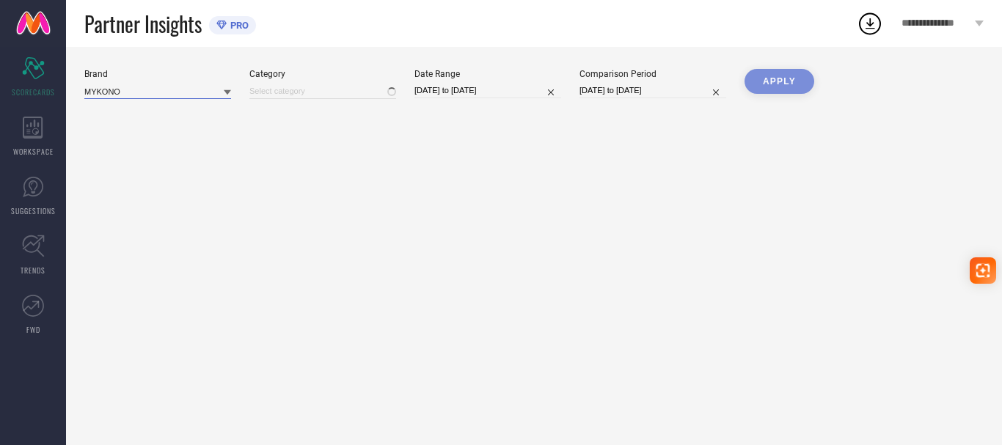
click at [153, 92] on input at bounding box center [157, 91] width 147 height 15
click at [295, 95] on div at bounding box center [322, 91] width 147 height 16
click at [302, 84] on div at bounding box center [322, 91] width 147 height 16
click at [256, 43] on div "Partner Insights PRO" at bounding box center [470, 23] width 772 height 47
click at [237, 26] on span "PRO" at bounding box center [238, 25] width 22 height 11
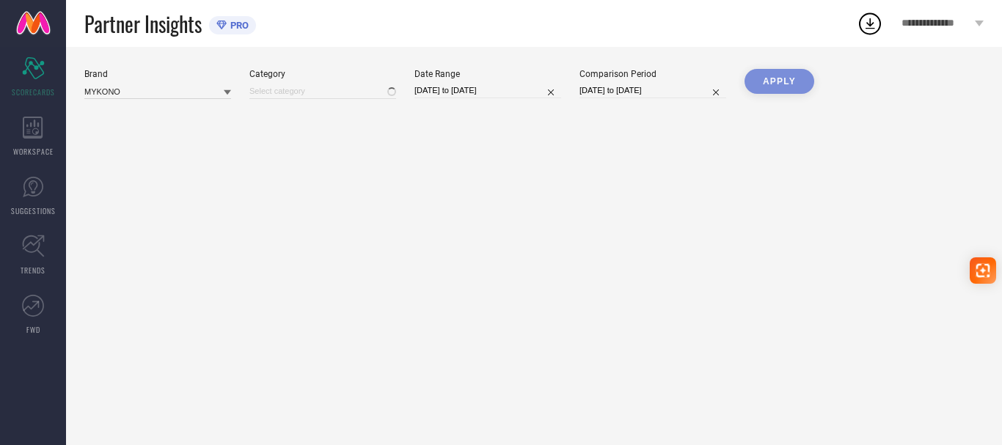
click at [133, 31] on span "Partner Insights" at bounding box center [142, 24] width 117 height 30
click at [15, 82] on div "Scorecard SCORECARDS" at bounding box center [33, 77] width 66 height 59
click at [43, 125] on div "WORKSPACE" at bounding box center [33, 136] width 66 height 59
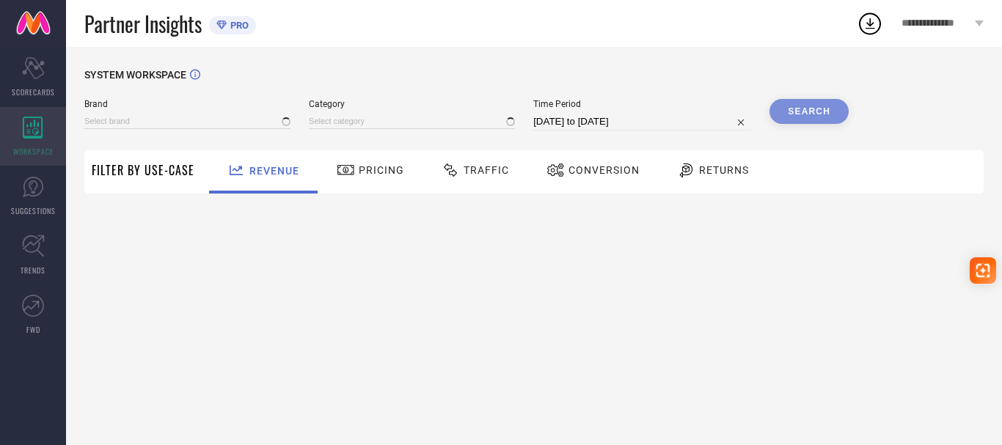
type input "MYKONO"
type input "All"
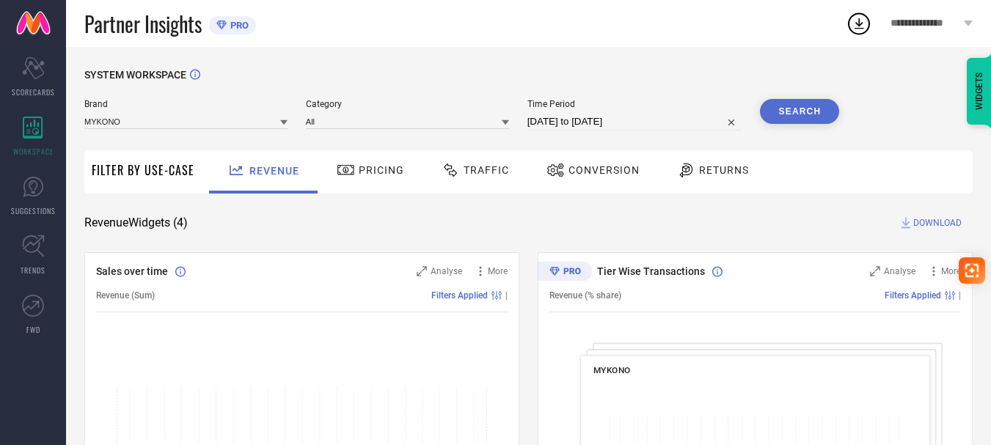
click at [359, 167] on span "Pricing" at bounding box center [381, 170] width 45 height 12
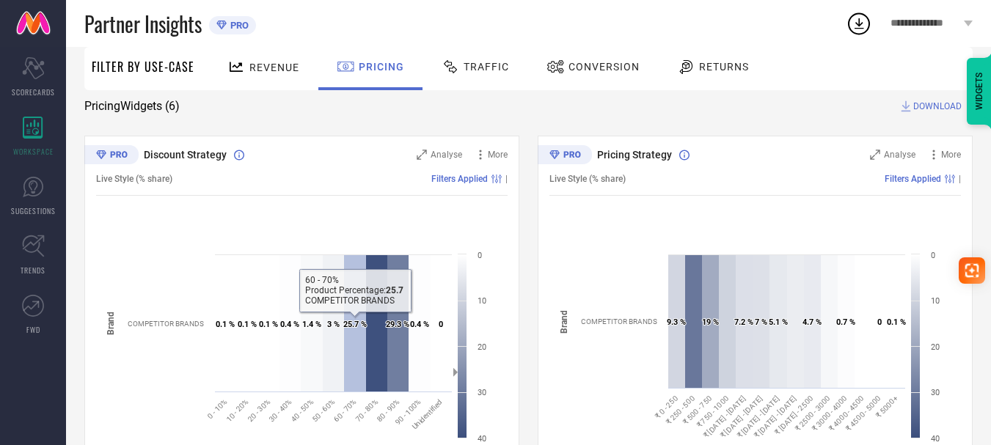
scroll to position [73, 0]
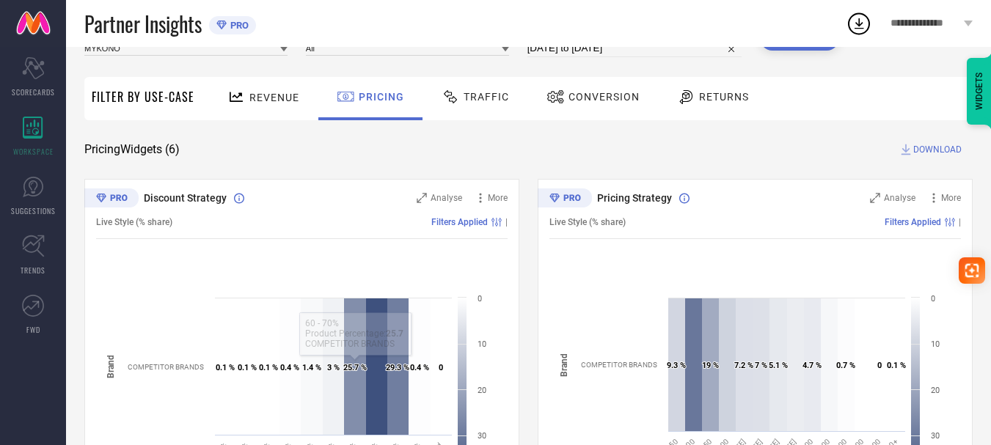
click at [479, 105] on div "Traffic" at bounding box center [475, 96] width 75 height 25
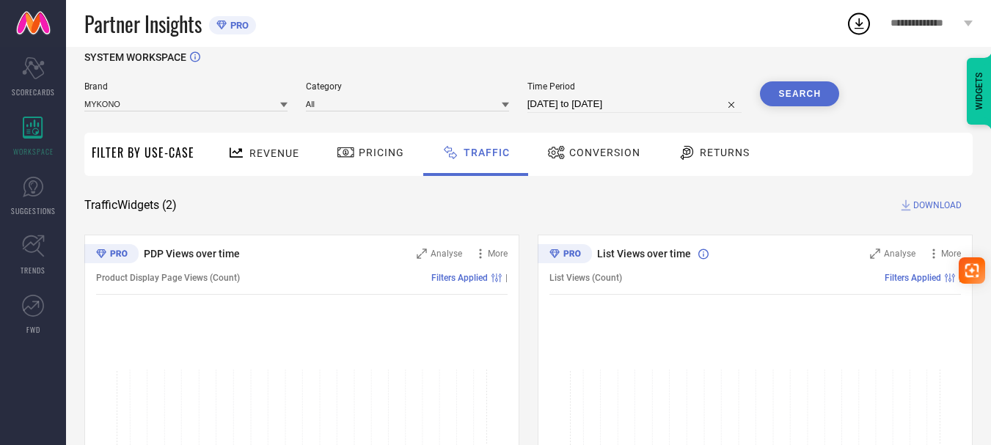
scroll to position [0, 0]
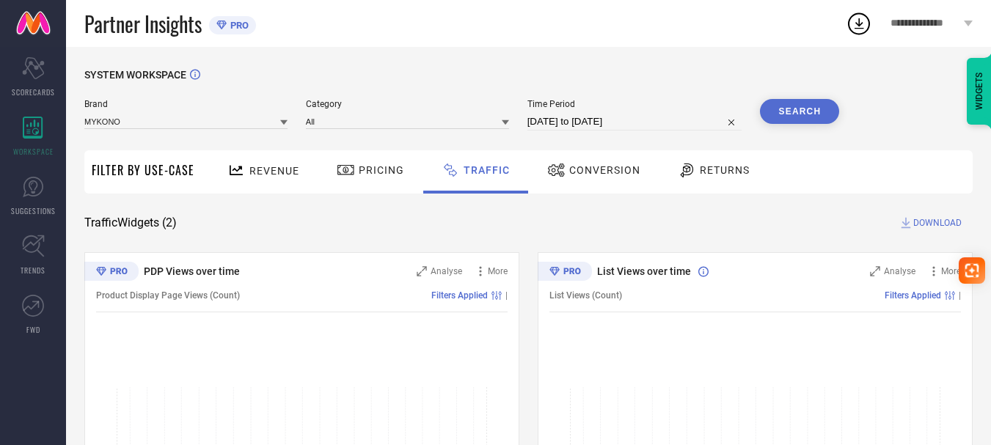
click at [604, 166] on span "Conversion" at bounding box center [604, 170] width 71 height 12
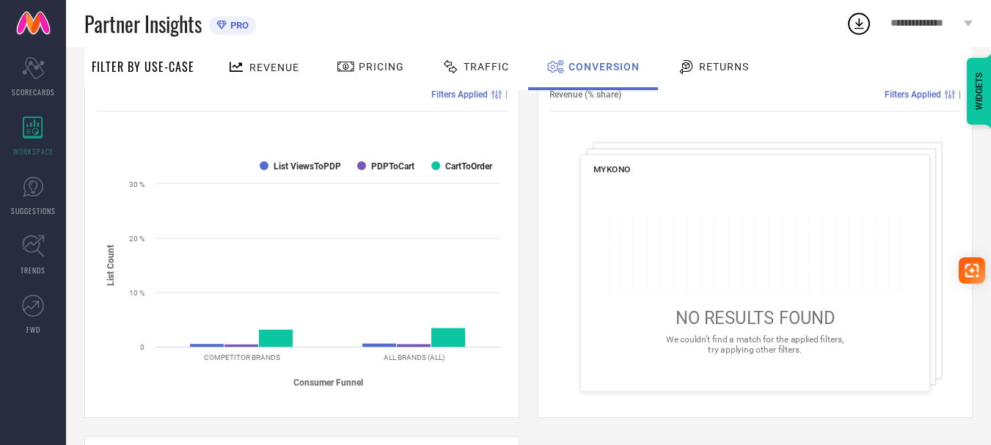
scroll to position [220, 0]
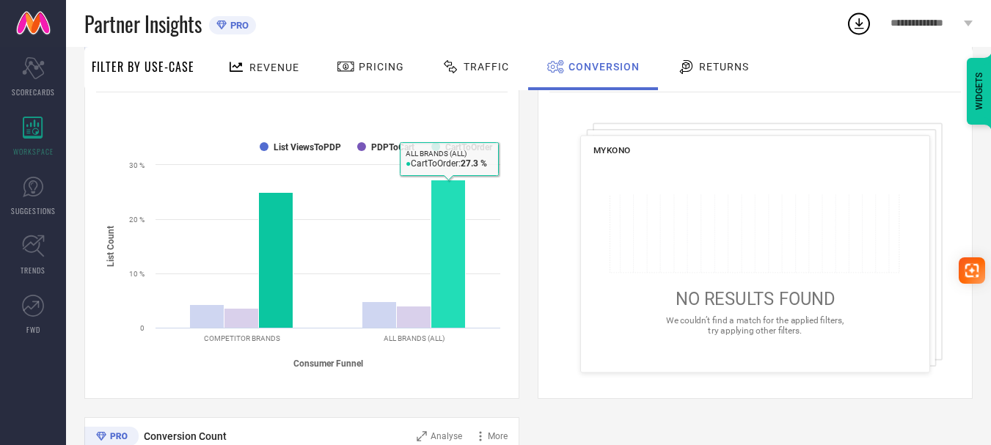
click at [451, 180] on rect at bounding box center [301, 254] width 411 height 249
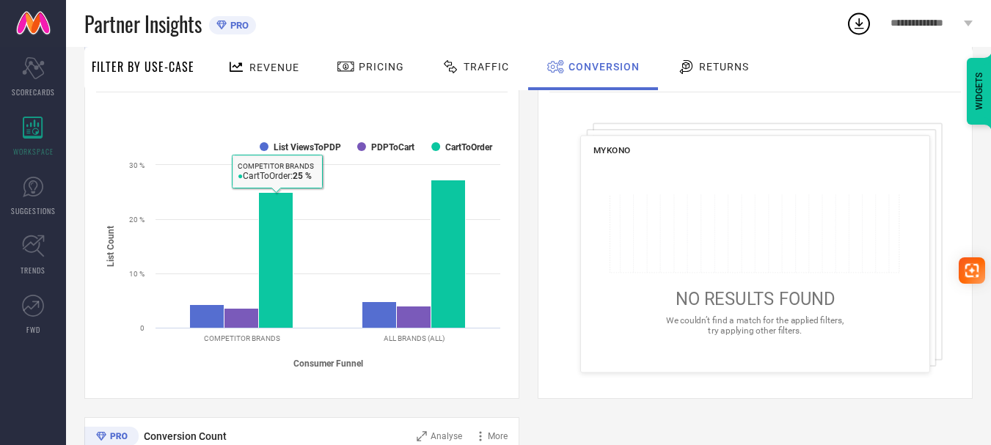
click at [680, 60] on icon at bounding box center [686, 67] width 13 height 14
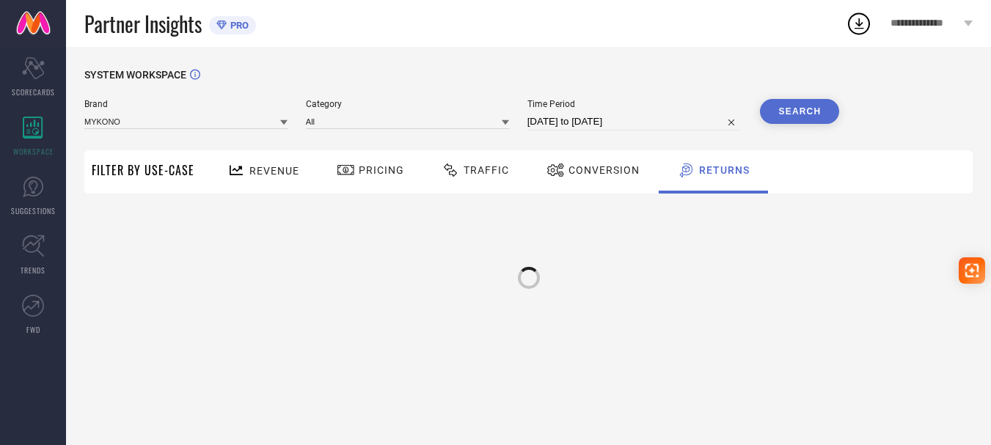
scroll to position [0, 0]
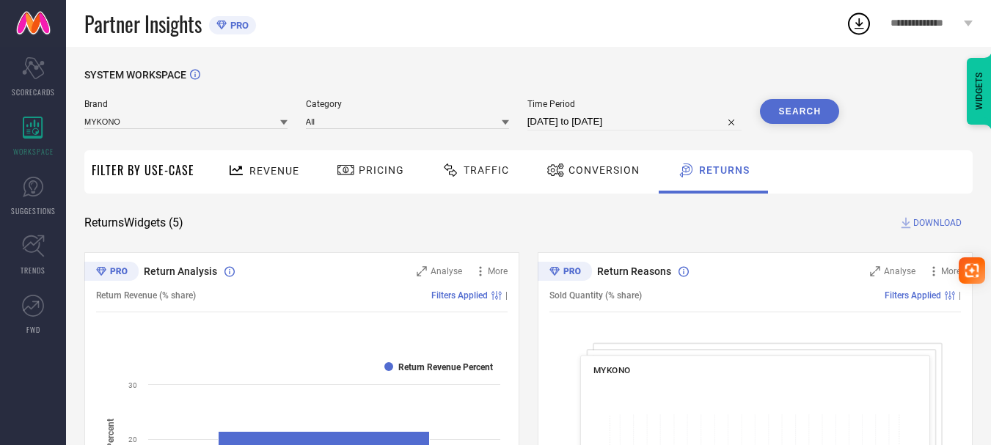
click at [793, 110] on button "Search" at bounding box center [799, 111] width 79 height 25
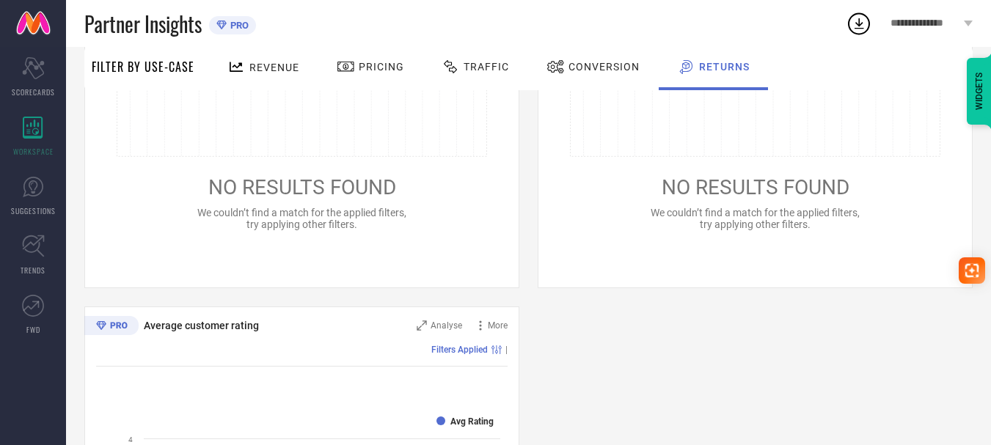
scroll to position [733, 0]
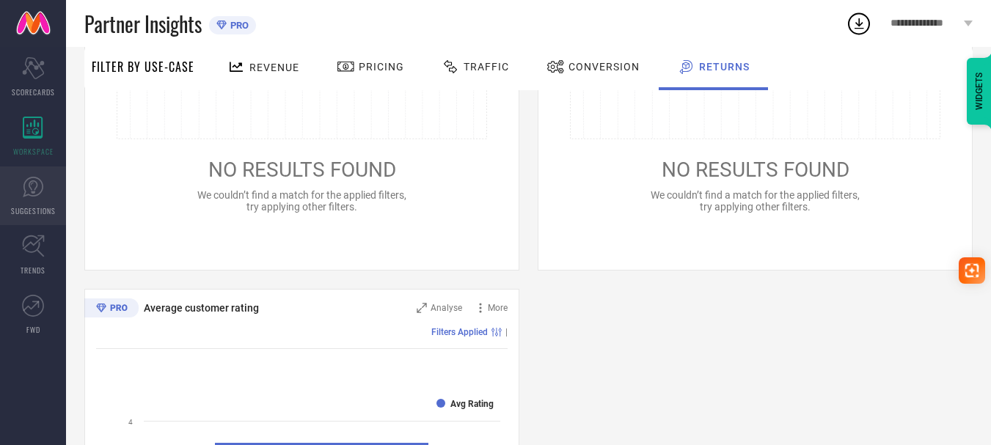
click at [65, 177] on link "SUGGESTIONS" at bounding box center [33, 195] width 66 height 59
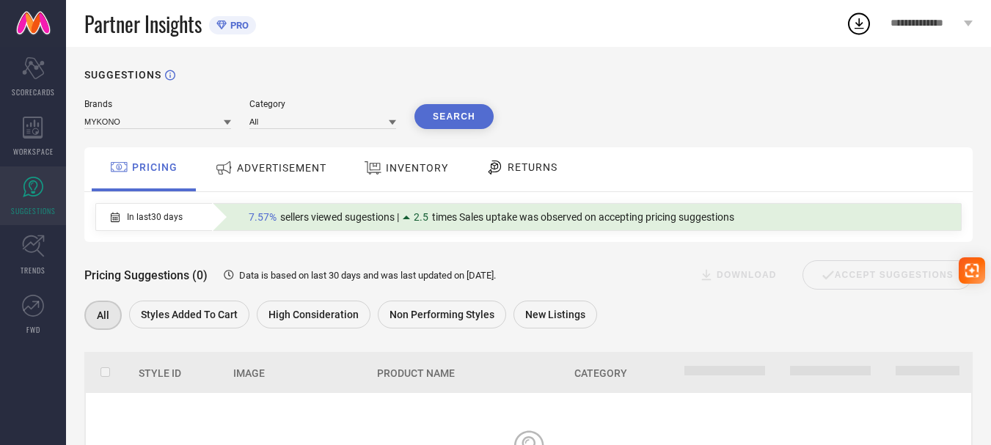
click at [386, 179] on div "INVENTORY" at bounding box center [406, 168] width 92 height 26
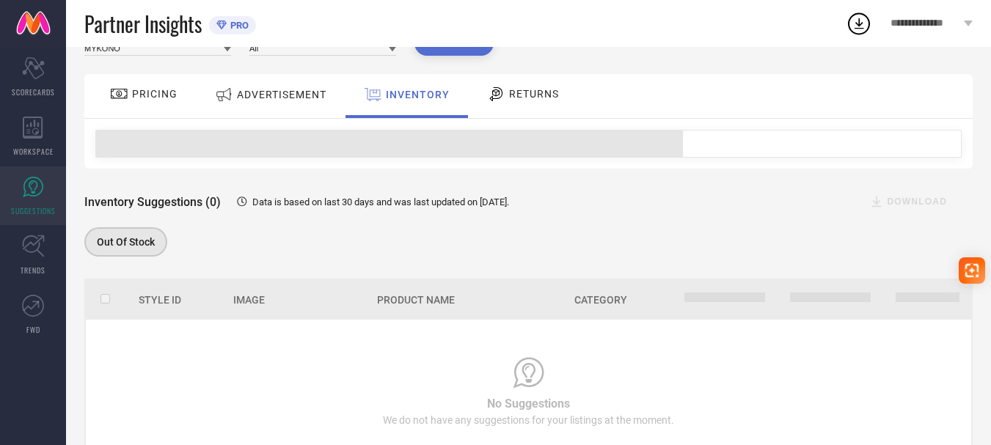
click at [313, 103] on div "ADVERTISEMENT" at bounding box center [270, 94] width 119 height 26
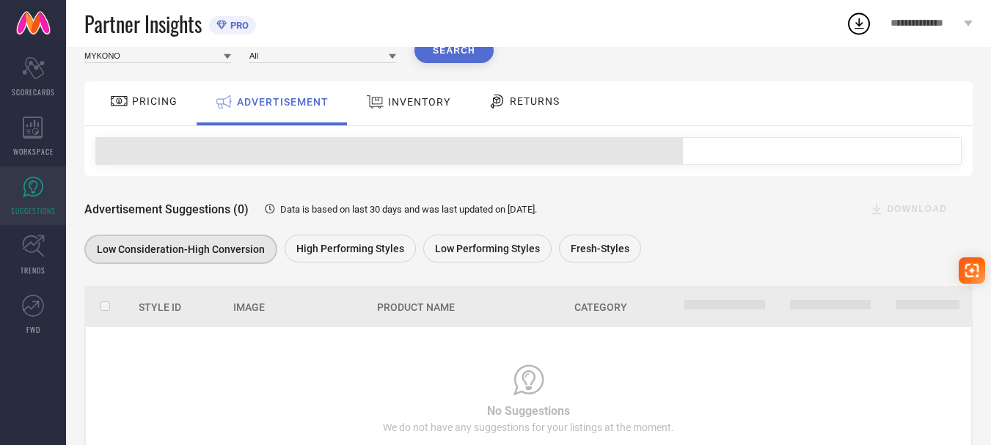
scroll to position [131, 0]
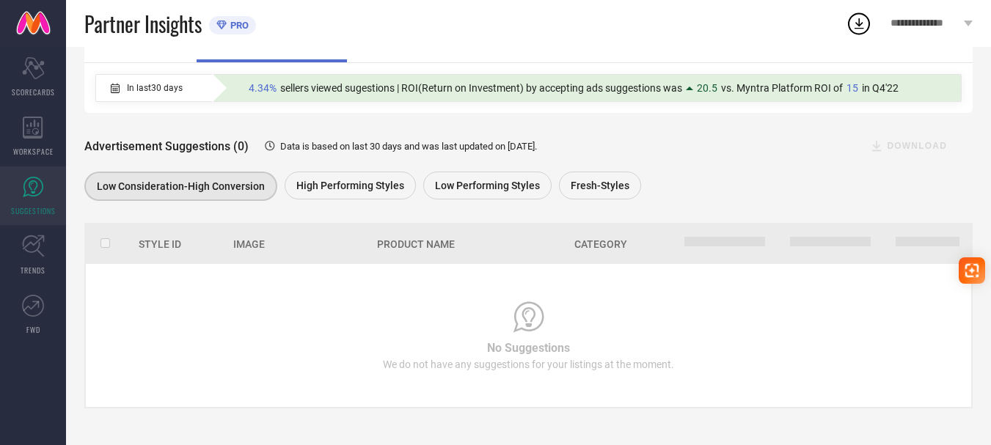
click at [273, 82] on span "4.34%" at bounding box center [263, 88] width 28 height 12
click at [234, 34] on div "PRO" at bounding box center [229, 25] width 40 height 18
click at [238, 27] on span "PRO" at bounding box center [238, 25] width 22 height 11
click at [867, 28] on icon at bounding box center [859, 23] width 26 height 26
click at [926, 31] on div "**********" at bounding box center [931, 23] width 119 height 47
